Goal: Task Accomplishment & Management: Use online tool/utility

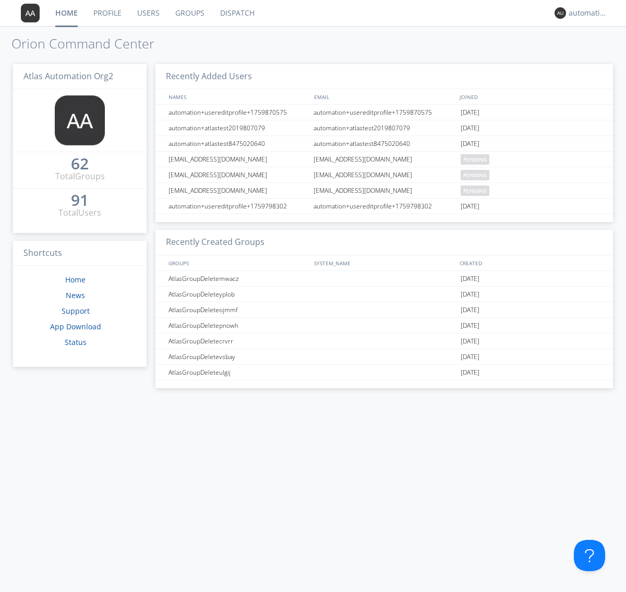
click at [236, 13] on link "Dispatch" at bounding box center [237, 13] width 50 height 26
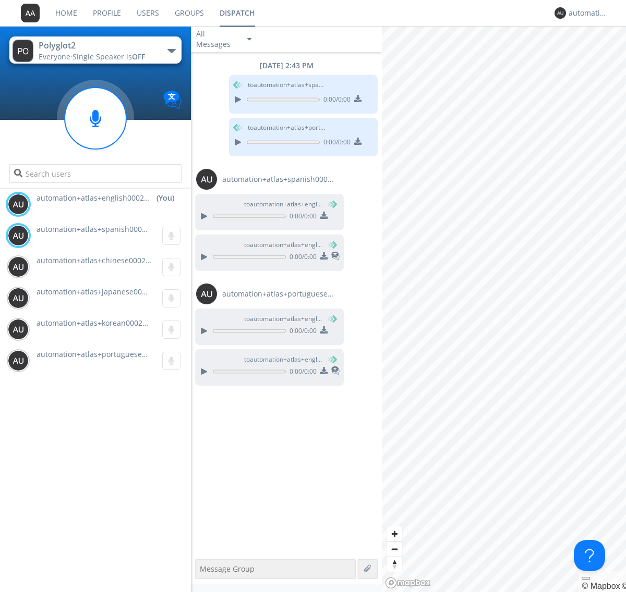
click at [171, 51] on div "button" at bounding box center [171, 51] width 8 height 4
click at [0, 0] on span "Polyglot3" at bounding box center [0, 0] width 0 height 0
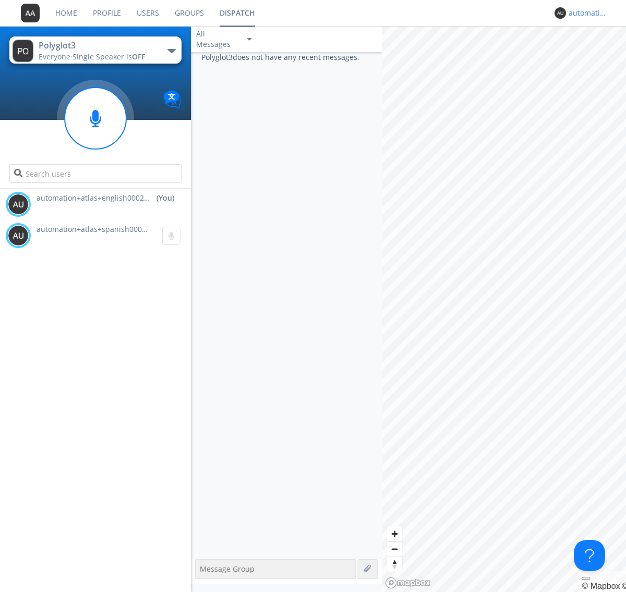
click at [585, 13] on div "automation+atlas+english0002+org2" at bounding box center [587, 13] width 39 height 10
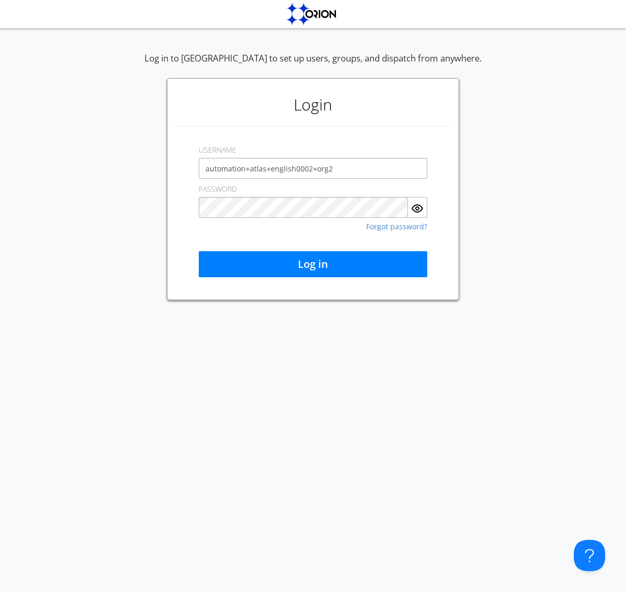
type input "automation+atlas+english0002+org2"
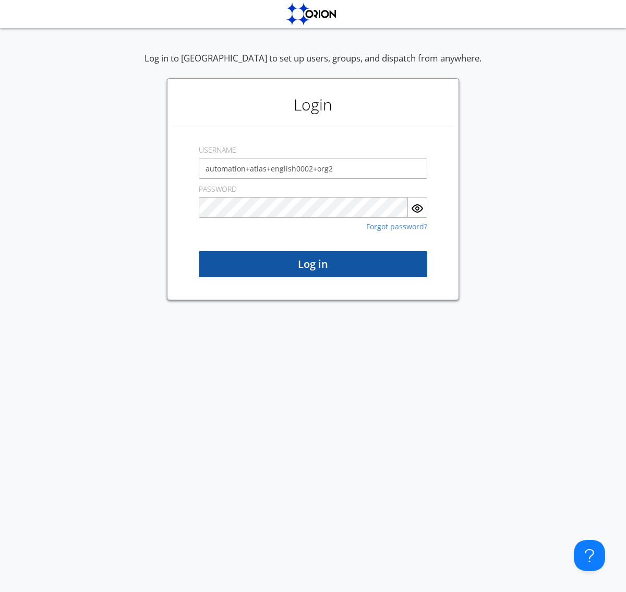
click at [313, 264] on button "Log in" at bounding box center [313, 264] width 228 height 26
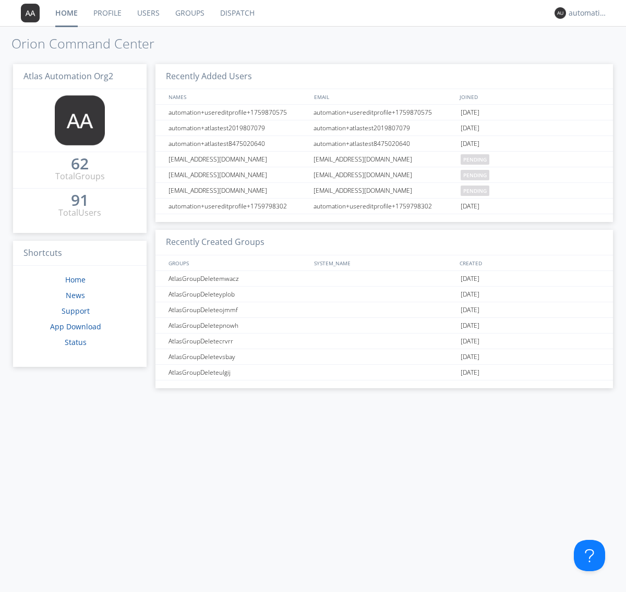
click at [236, 13] on link "Dispatch" at bounding box center [237, 13] width 50 height 26
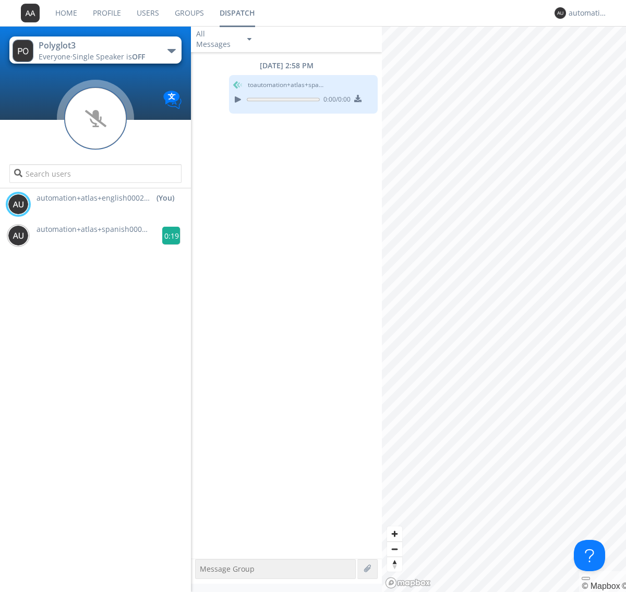
click at [167, 236] on g at bounding box center [171, 236] width 18 height 18
click at [585, 13] on div "automation+atlas+english0002+org2" at bounding box center [587, 13] width 39 height 10
click at [593, 55] on div "Log Out" at bounding box center [593, 55] width 54 height 19
